Goal: Task Accomplishment & Management: Manage account settings

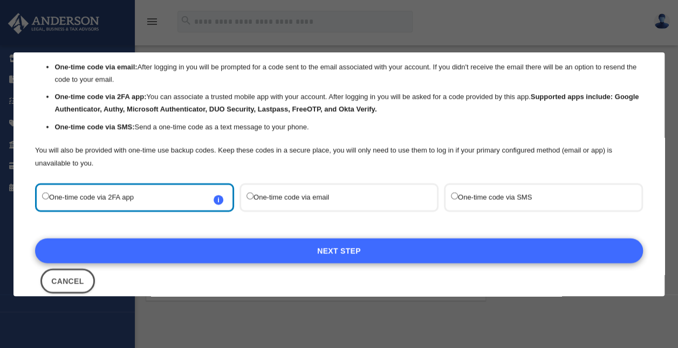
scroll to position [69, 0]
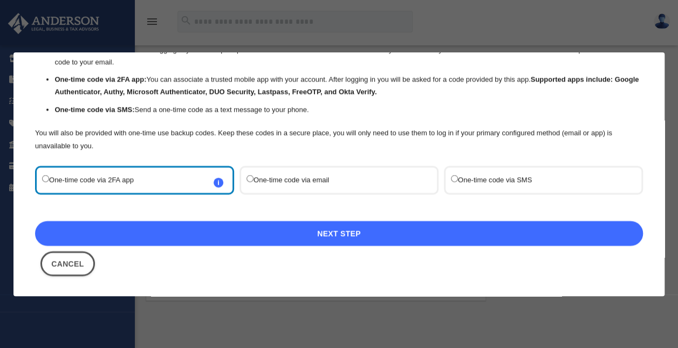
click at [321, 234] on link "Next Step" at bounding box center [339, 233] width 608 height 25
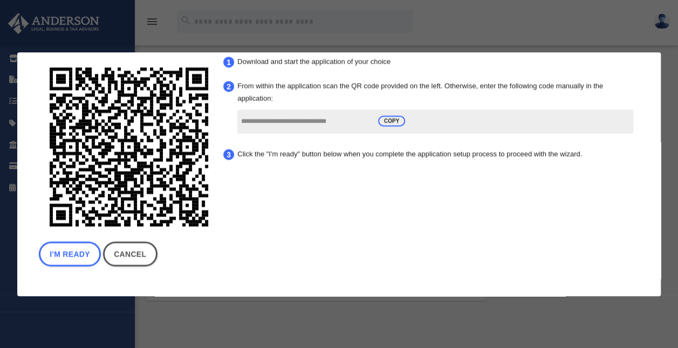
scroll to position [47, 0]
click at [74, 253] on button "I'm Ready" at bounding box center [70, 253] width 62 height 25
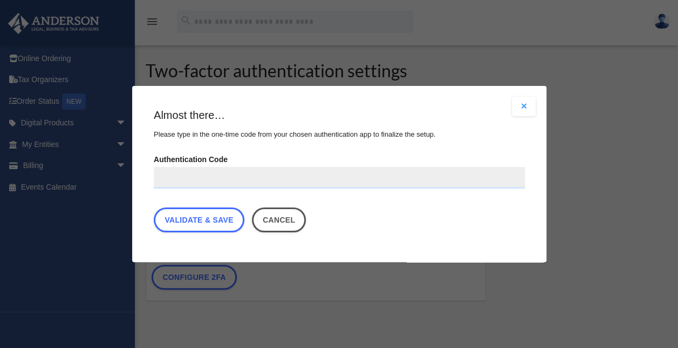
scroll to position [0, 0]
click at [295, 217] on button "Cancel" at bounding box center [278, 219] width 55 height 25
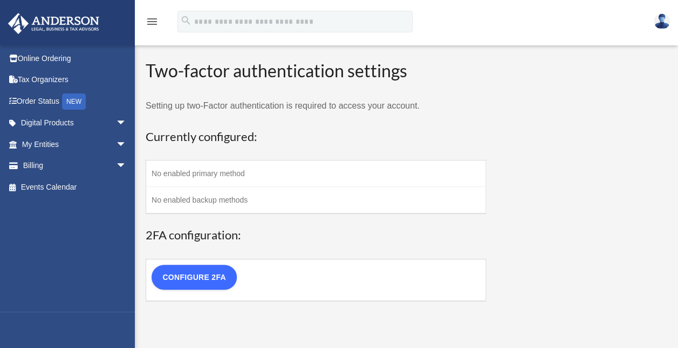
click at [182, 273] on link "Configure 2FA" at bounding box center [194, 276] width 85 height 25
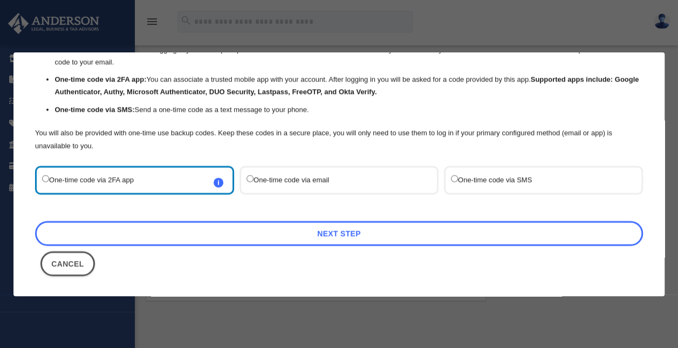
click at [210, 231] on link "Next Step" at bounding box center [339, 233] width 608 height 25
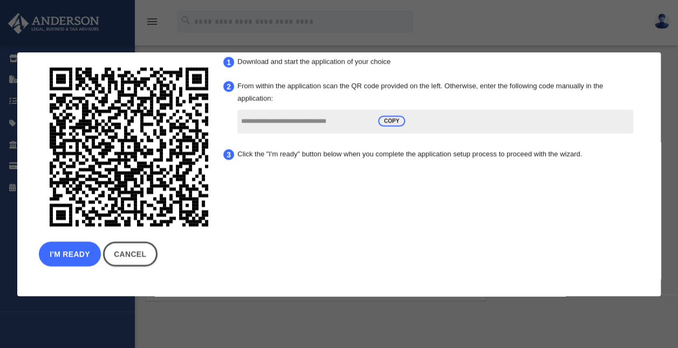
click at [79, 245] on button "I'm Ready" at bounding box center [70, 253] width 62 height 25
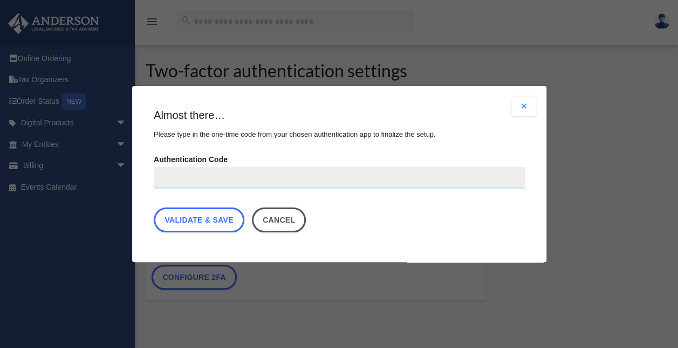
click at [218, 180] on input "Authentication Code" at bounding box center [339, 178] width 371 height 22
type input "******"
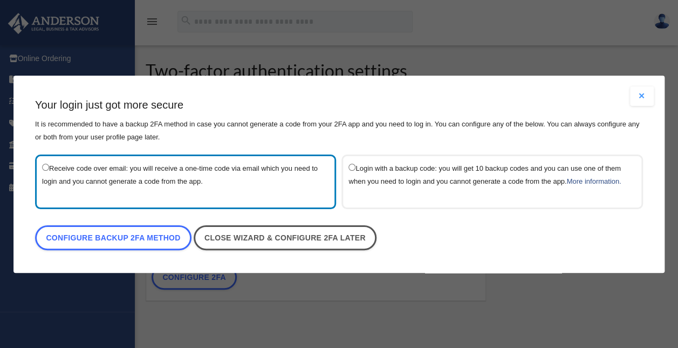
click at [179, 177] on label "Receive code over email: you will receive a one-time code via email which you n…" at bounding box center [180, 181] width 276 height 40
click at [162, 239] on link "Configure backup 2FA method" at bounding box center [113, 237] width 157 height 25
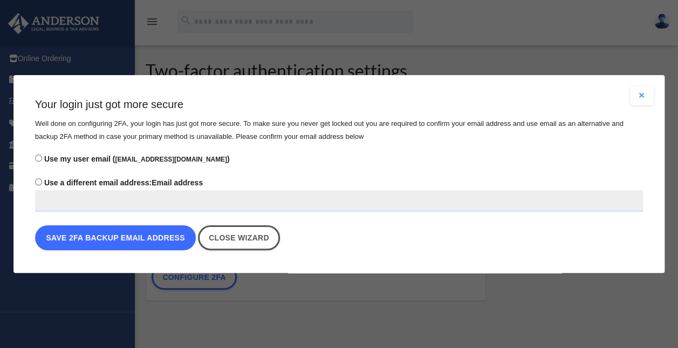
click at [133, 242] on button "Save 2FA backup email address" at bounding box center [115, 237] width 161 height 25
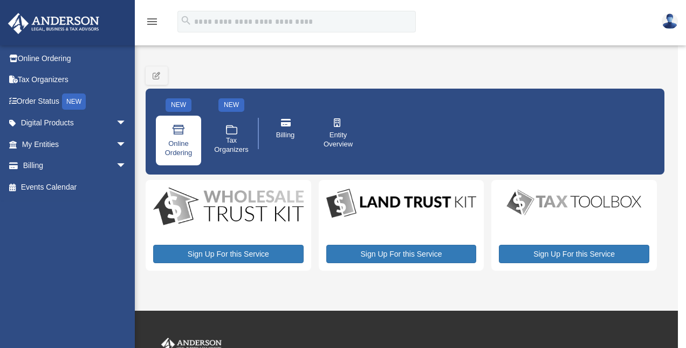
click at [183, 139] on span "Online Ordering" at bounding box center [179, 148] width 30 height 18
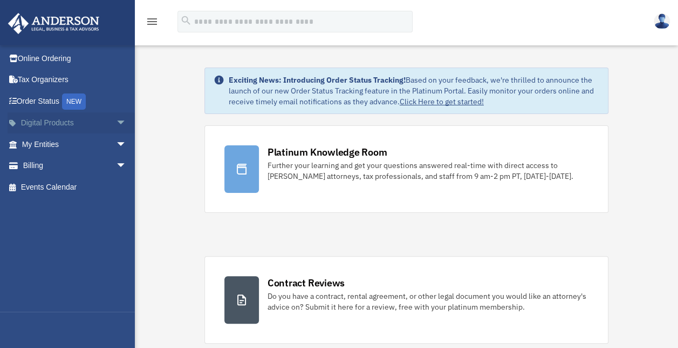
click at [44, 124] on link "Digital Products arrow_drop_down" at bounding box center [75, 123] width 135 height 22
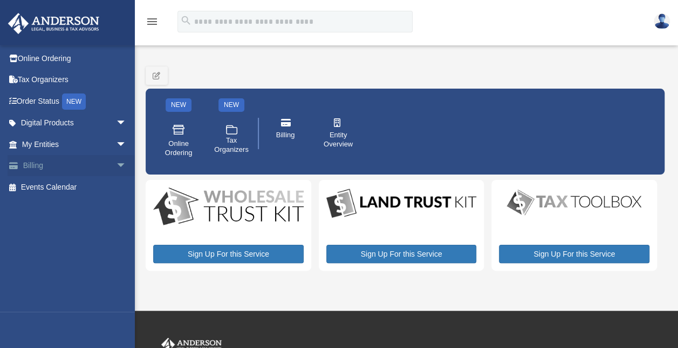
click at [30, 165] on link "Billing arrow_drop_down" at bounding box center [75, 166] width 135 height 22
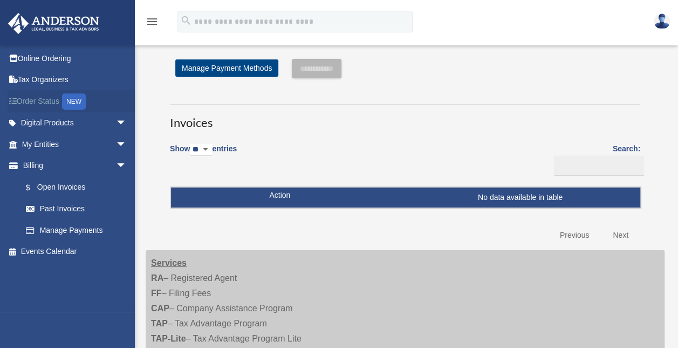
click at [36, 96] on link "Order Status NEW" at bounding box center [75, 101] width 135 height 22
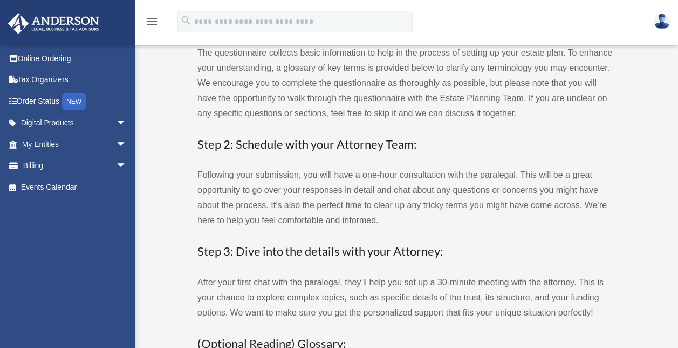
scroll to position [162, 0]
